Goal: Task Accomplishment & Management: Complete application form

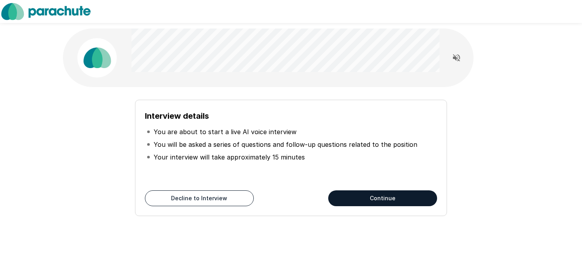
click at [457, 58] on icon "Read questions aloud" at bounding box center [457, 58] width 10 height 10
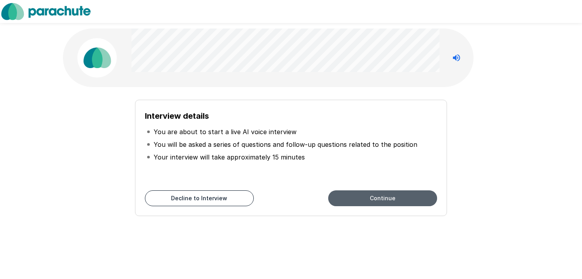
click at [379, 199] on button "Continue" at bounding box center [382, 198] width 109 height 16
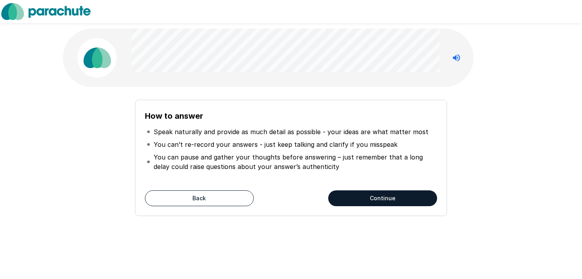
click at [381, 201] on button "Continue" at bounding box center [382, 198] width 109 height 16
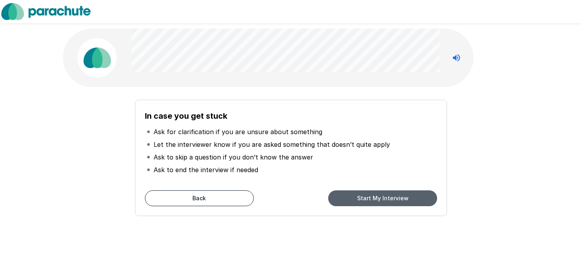
click at [382, 201] on button "Start My Interview" at bounding box center [382, 198] width 109 height 16
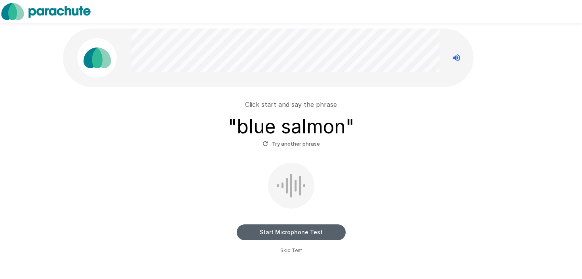
click at [295, 232] on button "Start Microphone Test" at bounding box center [291, 233] width 109 height 16
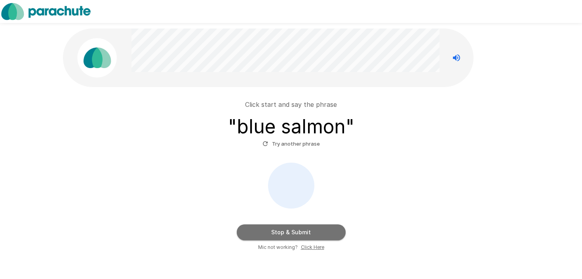
click at [321, 230] on button "Stop & Submit" at bounding box center [291, 233] width 109 height 16
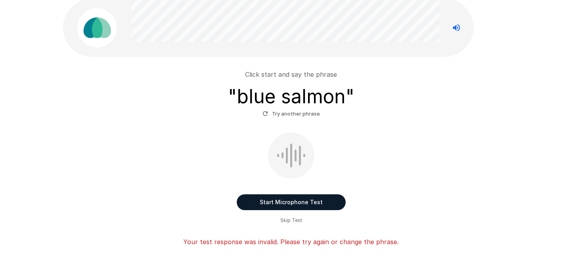
scroll to position [32, 0]
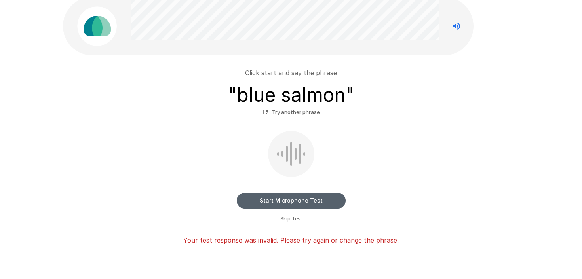
click at [312, 202] on button "Start Microphone Test" at bounding box center [291, 201] width 109 height 16
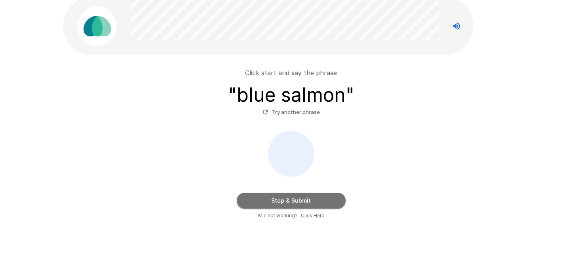
click at [319, 196] on button "Stop & Submit" at bounding box center [291, 201] width 109 height 16
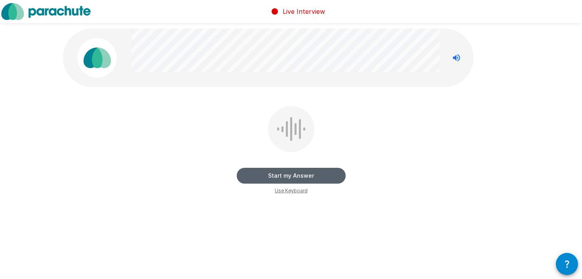
click at [307, 179] on button "Start my Answer" at bounding box center [291, 176] width 109 height 16
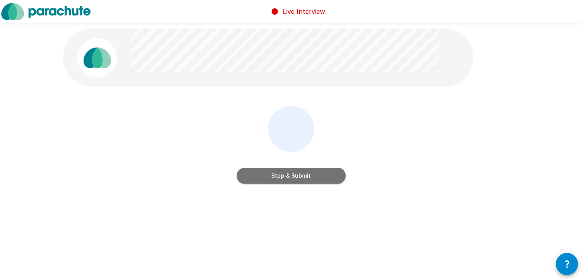
click at [307, 179] on button "Stop & Submit" at bounding box center [291, 176] width 109 height 16
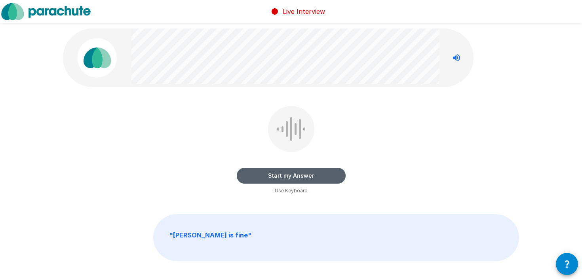
click at [298, 177] on button "Start my Answer" at bounding box center [291, 176] width 109 height 16
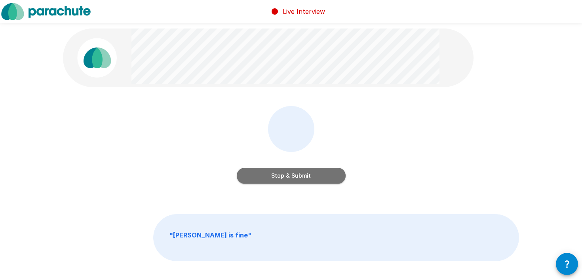
click at [304, 177] on button "Stop & Submit" at bounding box center [291, 176] width 109 height 16
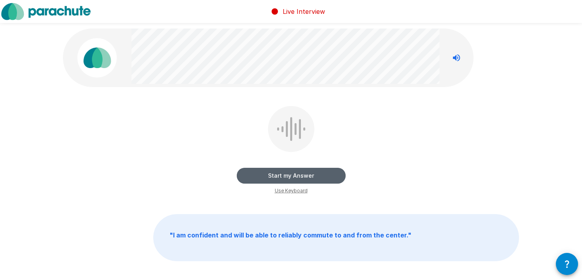
click at [302, 175] on button "Start my Answer" at bounding box center [291, 176] width 109 height 16
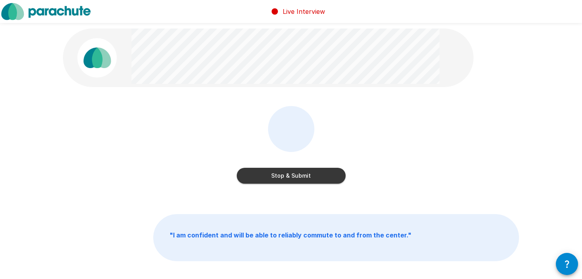
click at [327, 180] on button "Stop & Submit" at bounding box center [291, 176] width 109 height 16
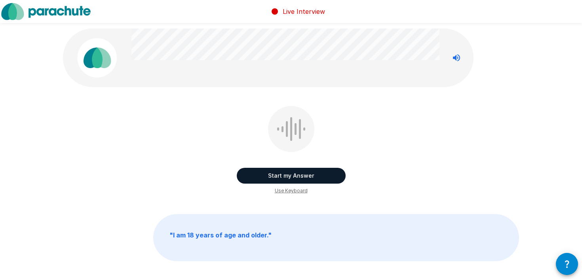
click at [311, 175] on button "Start my Answer" at bounding box center [291, 176] width 109 height 16
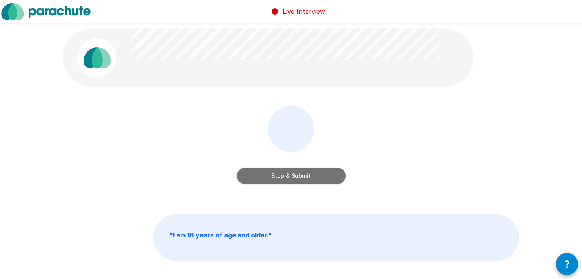
click at [315, 176] on button "Stop & Submit" at bounding box center [291, 176] width 109 height 16
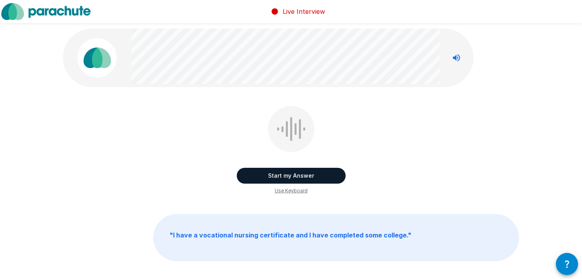
click at [301, 177] on button "Start my Answer" at bounding box center [291, 176] width 109 height 16
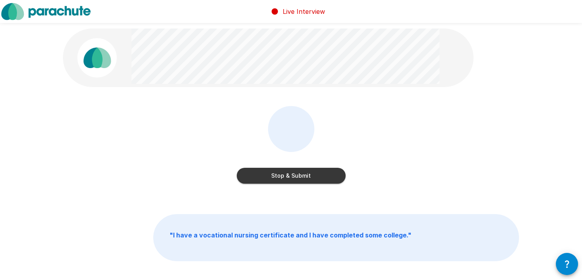
click at [326, 173] on button "Stop & Submit" at bounding box center [291, 176] width 109 height 16
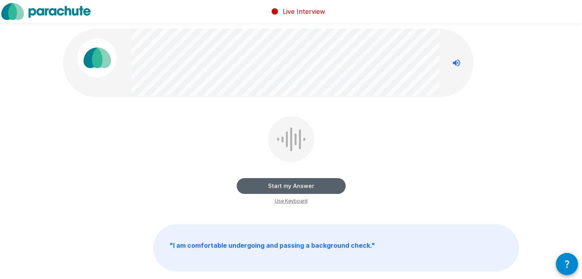
click at [293, 189] on button "Start my Answer" at bounding box center [291, 186] width 109 height 16
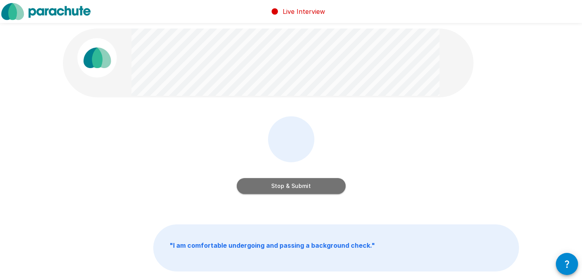
click at [305, 186] on button "Stop & Submit" at bounding box center [291, 186] width 109 height 16
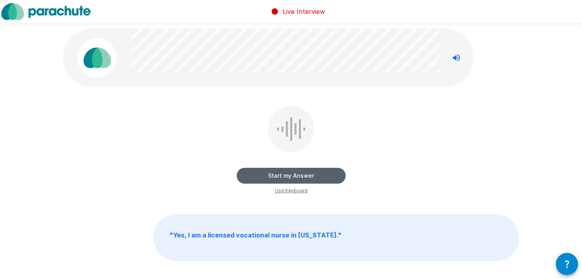
click at [313, 176] on button "Start my Answer" at bounding box center [291, 176] width 109 height 16
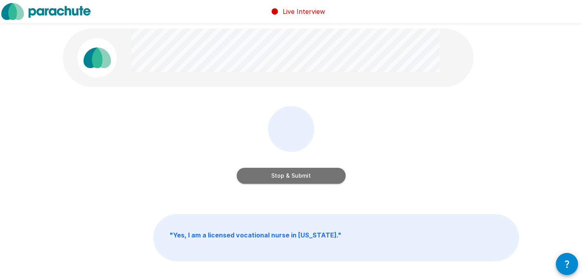
click at [329, 176] on button "Stop & Submit" at bounding box center [291, 176] width 109 height 16
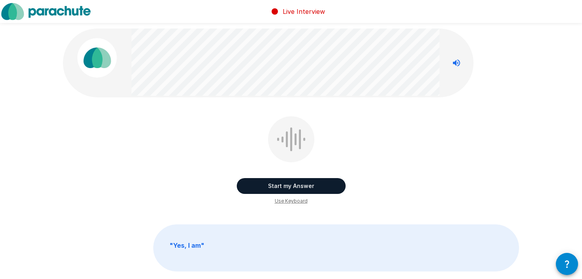
click at [303, 186] on button "Start my Answer" at bounding box center [291, 186] width 109 height 16
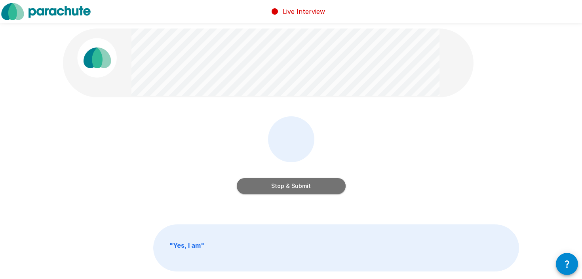
click at [295, 188] on button "Stop & Submit" at bounding box center [291, 186] width 109 height 16
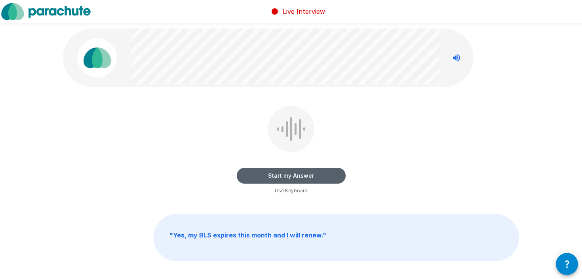
click at [289, 175] on button "Start my Answer" at bounding box center [291, 176] width 109 height 16
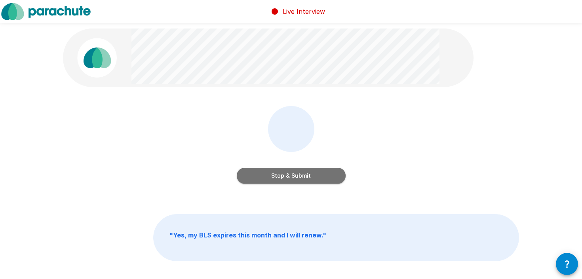
click at [321, 177] on button "Stop & Submit" at bounding box center [291, 176] width 109 height 16
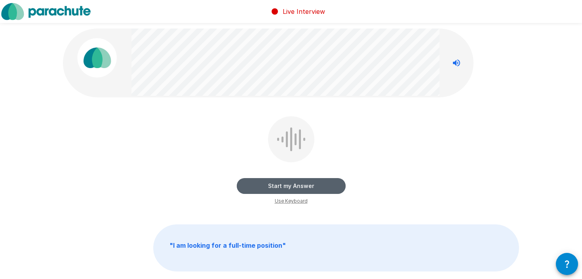
click at [284, 187] on button "Start my Answer" at bounding box center [291, 186] width 109 height 16
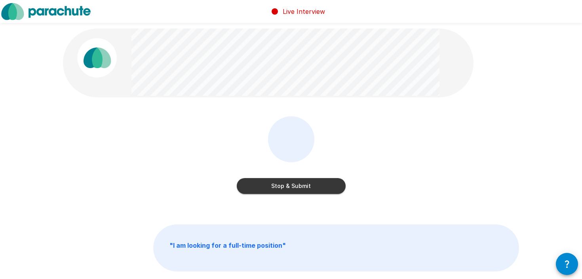
click at [322, 186] on button "Stop & Submit" at bounding box center [291, 186] width 109 height 16
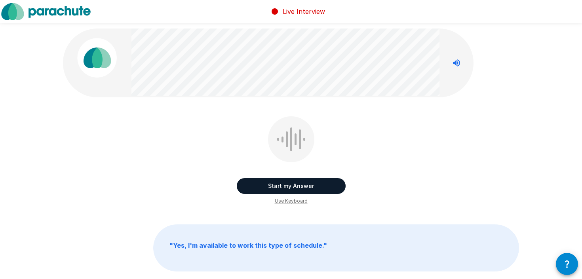
click at [314, 188] on button "Start my Answer" at bounding box center [291, 186] width 109 height 16
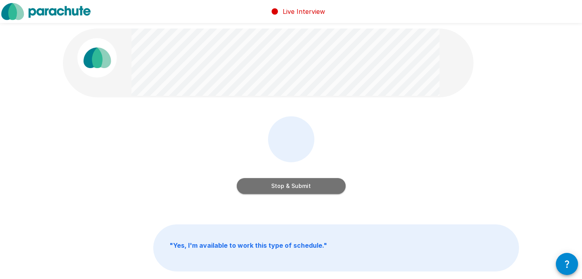
click at [322, 186] on button "Stop & Submit" at bounding box center [291, 186] width 109 height 16
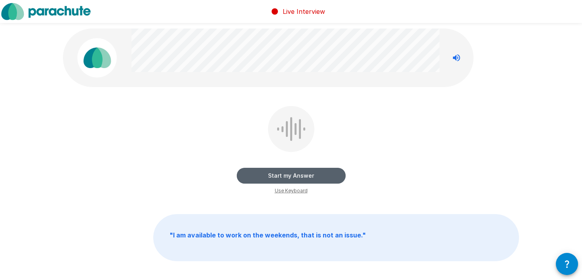
click at [281, 175] on button "Start my Answer" at bounding box center [291, 176] width 109 height 16
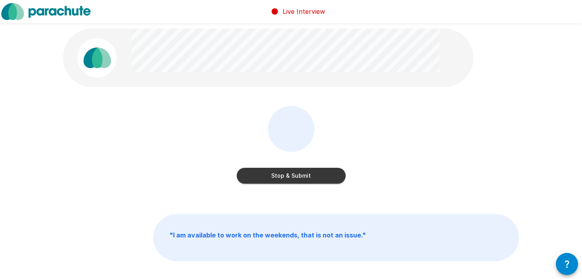
click at [308, 179] on button "Stop & Submit" at bounding box center [291, 176] width 109 height 16
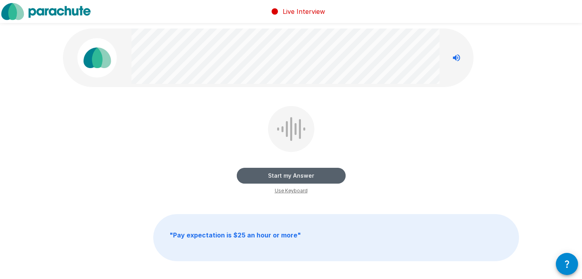
click at [302, 176] on button "Start my Answer" at bounding box center [291, 176] width 109 height 16
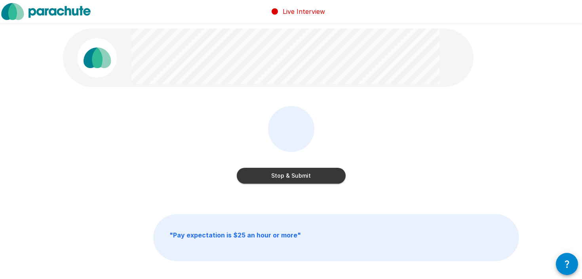
click at [318, 174] on button "Stop & Submit" at bounding box center [291, 176] width 109 height 16
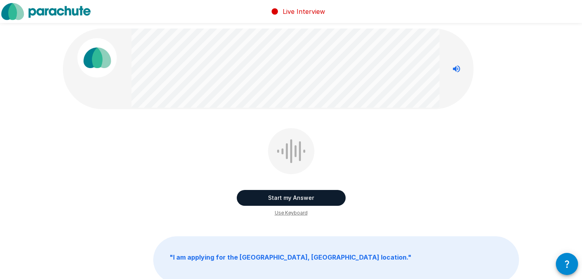
click at [285, 199] on button "Start my Answer" at bounding box center [291, 198] width 109 height 16
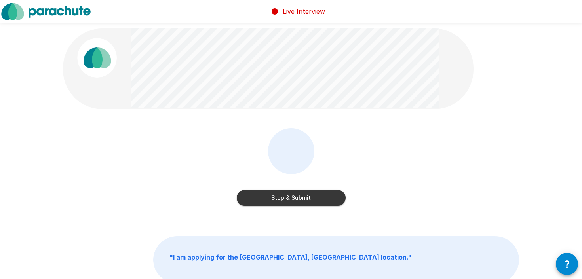
click at [305, 197] on button "Stop & Submit" at bounding box center [291, 198] width 109 height 16
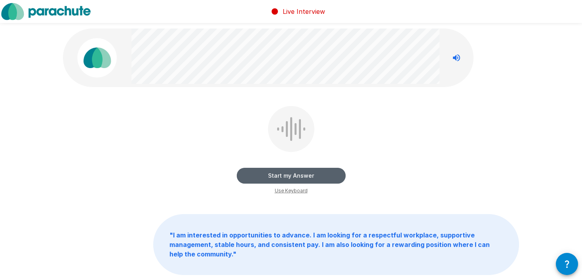
click at [317, 176] on button "Start my Answer" at bounding box center [291, 176] width 109 height 16
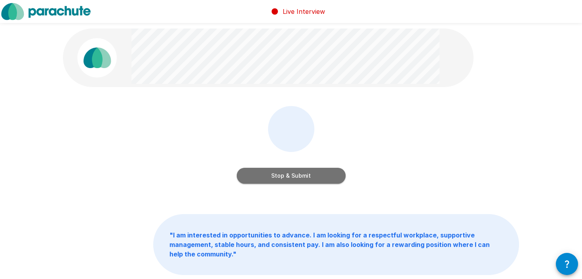
click at [306, 178] on button "Stop & Submit" at bounding box center [291, 176] width 109 height 16
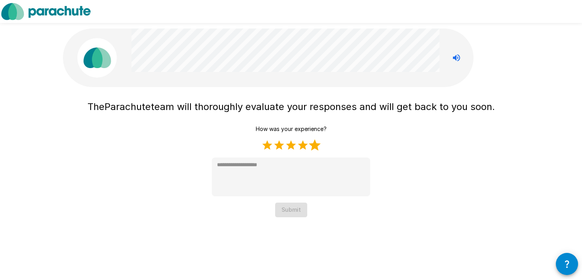
click at [317, 148] on label "5 Stars" at bounding box center [315, 145] width 12 height 12
type textarea "*"
click at [289, 213] on button "Submit" at bounding box center [291, 210] width 32 height 15
